Goal: Task Accomplishment & Management: Manage account settings

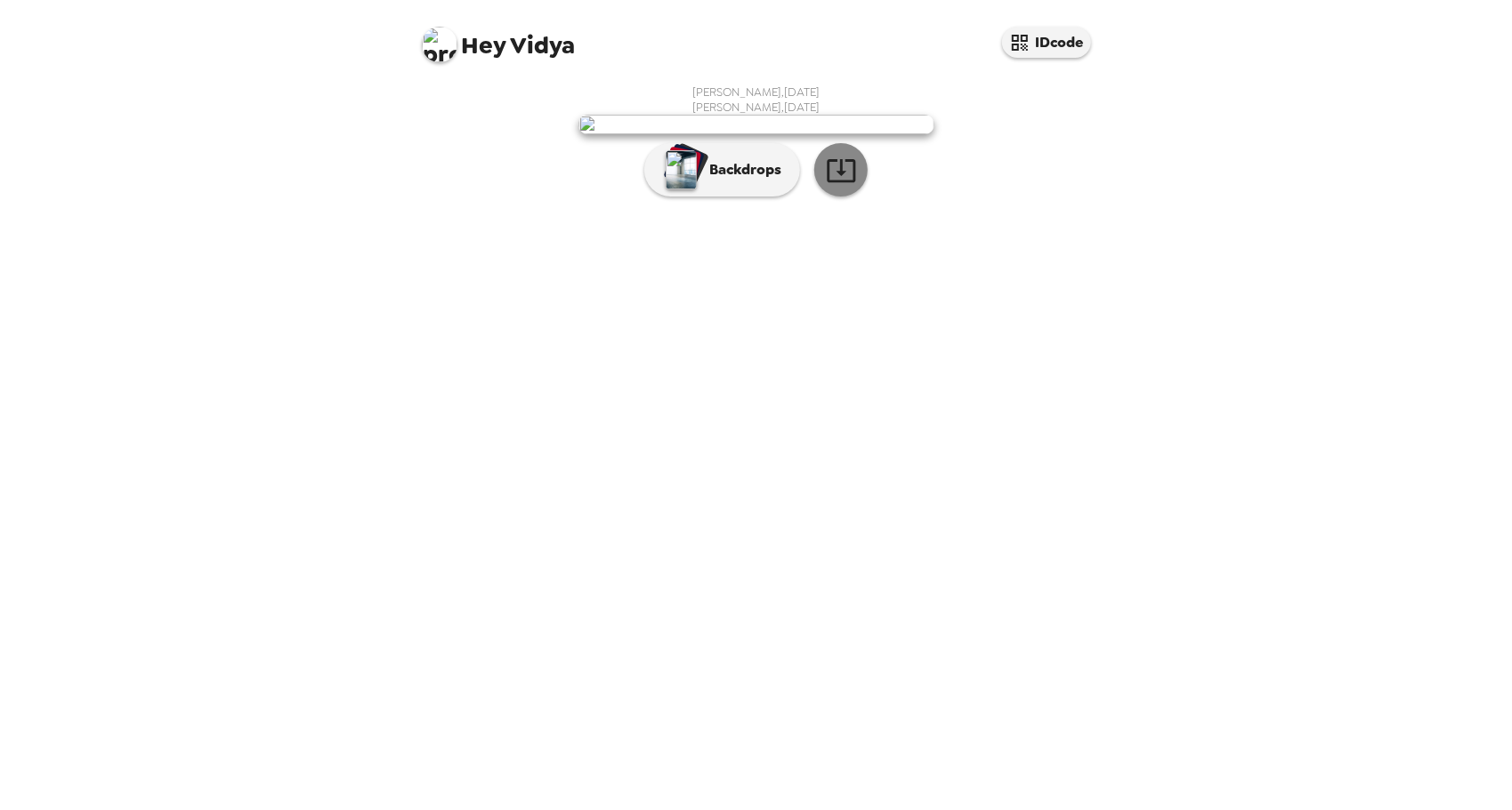
click at [836, 186] on icon "button" at bounding box center [842, 170] width 31 height 31
